Goal: Find specific fact: Find specific page/section

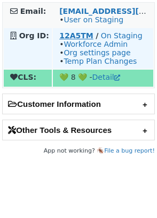
click at [78, 36] on strong "12A5TM" at bounding box center [76, 35] width 34 height 9
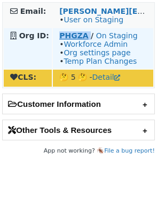
drag, startPoint x: 86, startPoint y: 38, endPoint x: 60, endPoint y: 38, distance: 26.1
click at [60, 38] on td "PHGZA / On Staging • Workforce Admin • Org settings page • Temp Plan Changes" at bounding box center [103, 48] width 100 height 40
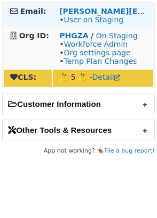
click at [77, 27] on td "todd.chapuis@scramsystems.com • User on Staging" at bounding box center [103, 15] width 100 height 23
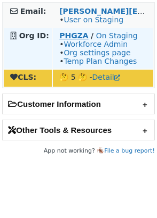
drag, startPoint x: 59, startPoint y: 38, endPoint x: 68, endPoint y: 38, distance: 9.1
click at [68, 38] on strong "PHGZA" at bounding box center [73, 35] width 29 height 9
drag, startPoint x: 57, startPoint y: 38, endPoint x: 84, endPoint y: 38, distance: 26.6
click at [86, 38] on td "PHGZA / On Staging • Workforce Admin • Org settings page • Temp Plan Changes" at bounding box center [103, 48] width 100 height 40
copy strong "PHGZA"
